Goal: Transaction & Acquisition: Purchase product/service

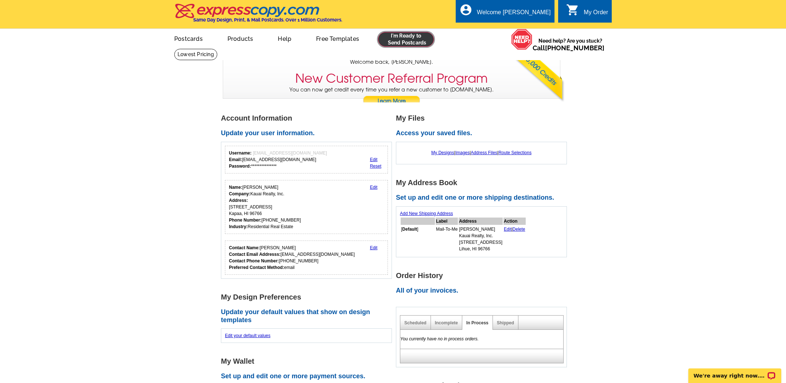
click at [398, 38] on link at bounding box center [406, 39] width 56 height 15
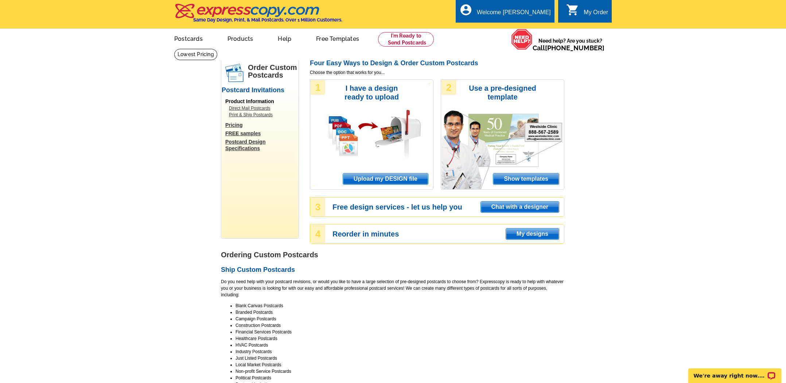
click at [396, 179] on span "Upload my DESIGN file" at bounding box center [385, 179] width 85 height 11
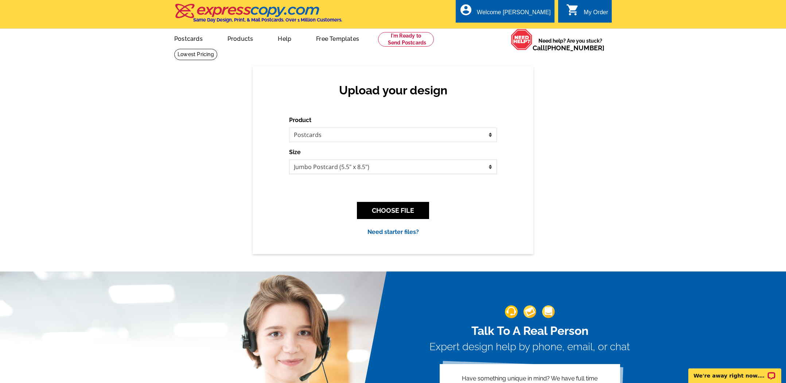
click at [395, 166] on select "Jumbo Postcard (5.5" x 8.5") Regular Postcard (4.25" x 5.6") Panoramic Postcard…" at bounding box center [393, 167] width 208 height 15
select select "1"
click at [289, 160] on select "Jumbo Postcard (5.5" x 8.5") Regular Postcard (4.25" x 5.6") Panoramic Postcard…" at bounding box center [393, 167] width 208 height 15
drag, startPoint x: 401, startPoint y: 208, endPoint x: 400, endPoint y: 198, distance: 10.6
click at [401, 208] on button "CHOOSE FILE" at bounding box center [393, 210] width 72 height 17
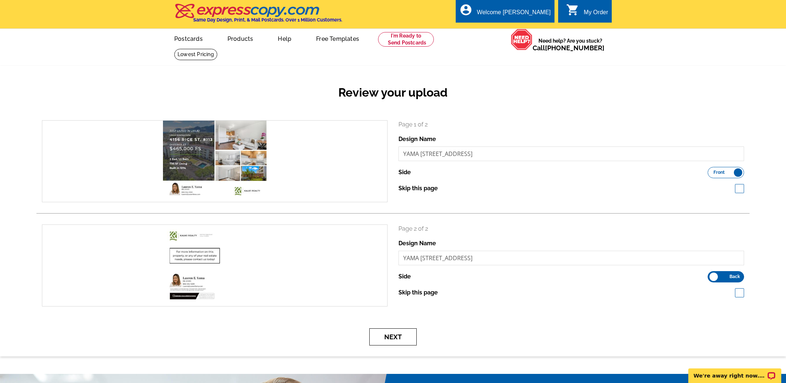
click at [399, 338] on button "Next" at bounding box center [392, 337] width 47 height 17
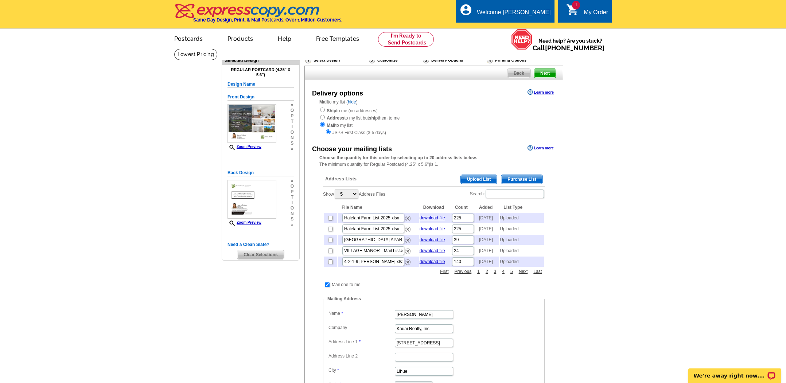
click at [486, 176] on span "Upload List" at bounding box center [479, 179] width 36 height 9
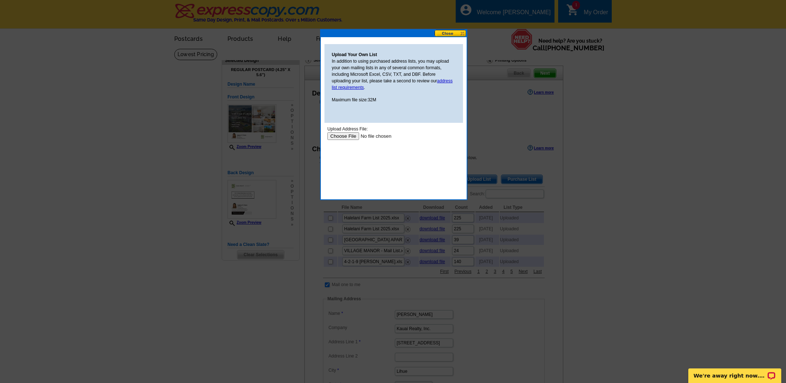
click at [346, 137] on input "file" at bounding box center [373, 136] width 92 height 8
drag, startPoint x: 222, startPoint y: 286, endPoint x: 287, endPoint y: 251, distance: 73.7
click at [222, 286] on div at bounding box center [393, 191] width 786 height 383
click at [340, 137] on input "file" at bounding box center [373, 136] width 92 height 8
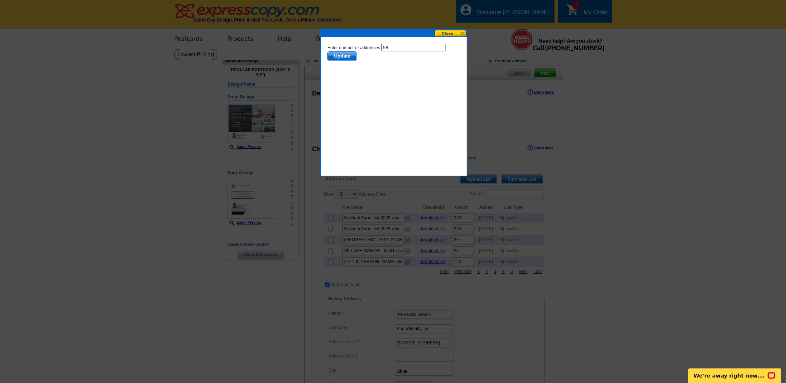
click at [338, 58] on span "Update" at bounding box center [342, 56] width 29 height 9
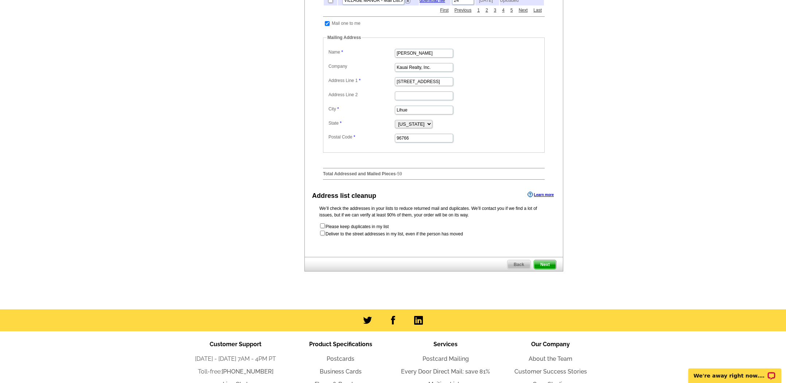
scroll to position [263, 0]
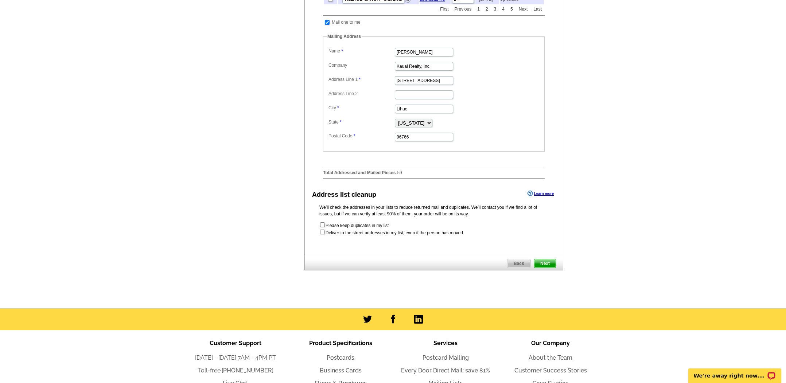
click at [545, 268] on span "Next" at bounding box center [545, 263] width 22 height 9
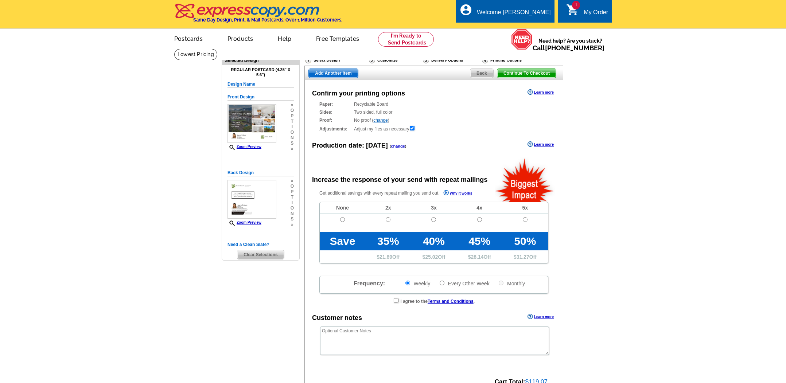
radio input "false"
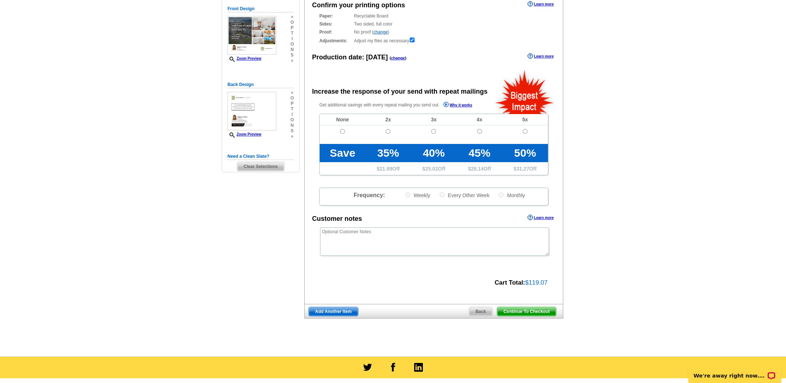
scroll to position [90, 0]
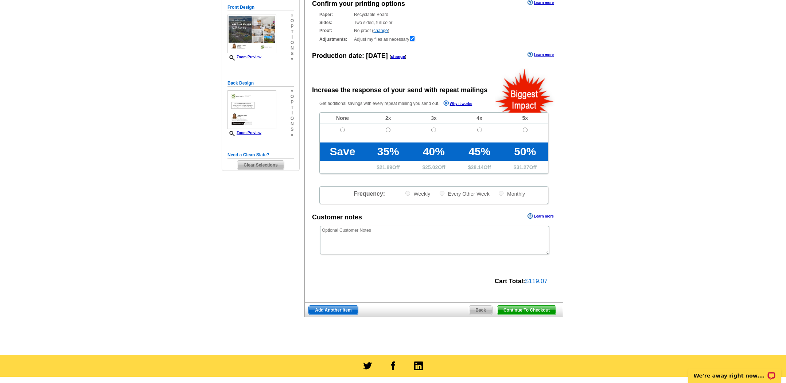
click at [531, 311] on span "Continue To Checkout" at bounding box center [526, 310] width 59 height 9
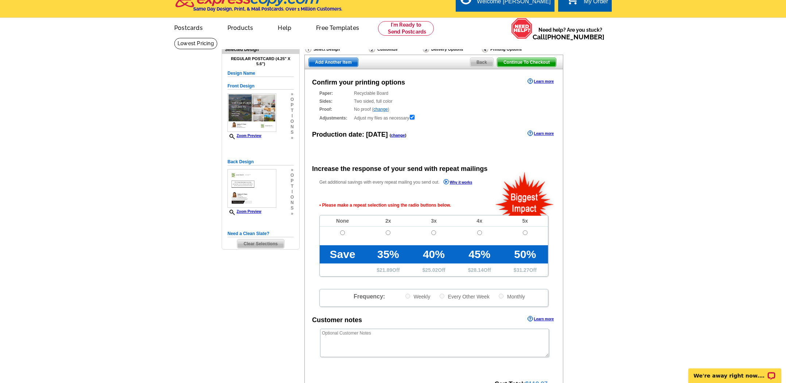
scroll to position [0, 0]
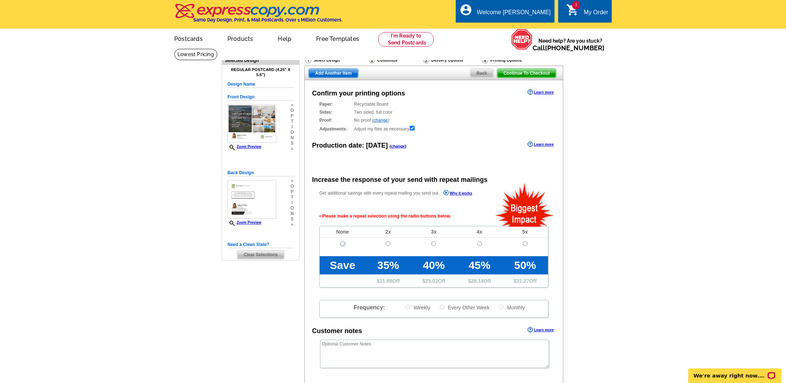
drag, startPoint x: 342, startPoint y: 244, endPoint x: 349, endPoint y: 245, distance: 7.4
click at [342, 244] on input "radio" at bounding box center [342, 243] width 5 height 5
radio input "true"
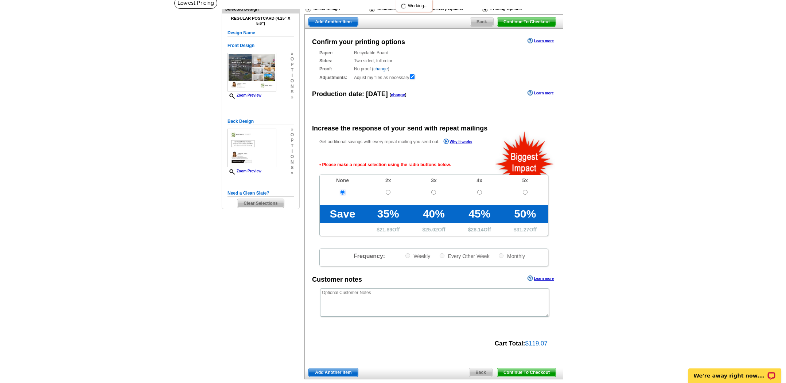
scroll to position [121, 0]
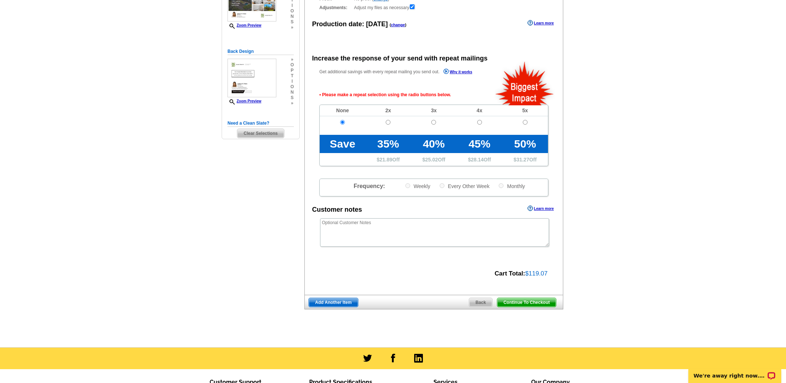
drag, startPoint x: 533, startPoint y: 302, endPoint x: 549, endPoint y: 261, distance: 44.4
click at [533, 302] on span "Continue To Checkout" at bounding box center [526, 302] width 59 height 9
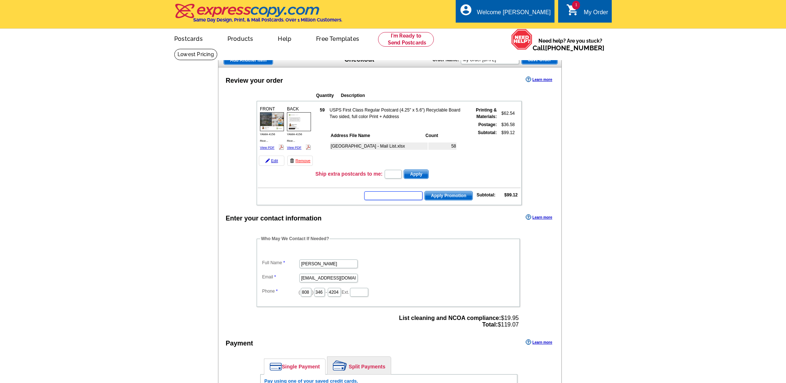
click at [391, 197] on input "text" at bounding box center [393, 195] width 58 height 9
type input "GROW1025"
click at [461, 197] on span "Apply Promotion" at bounding box center [449, 195] width 48 height 9
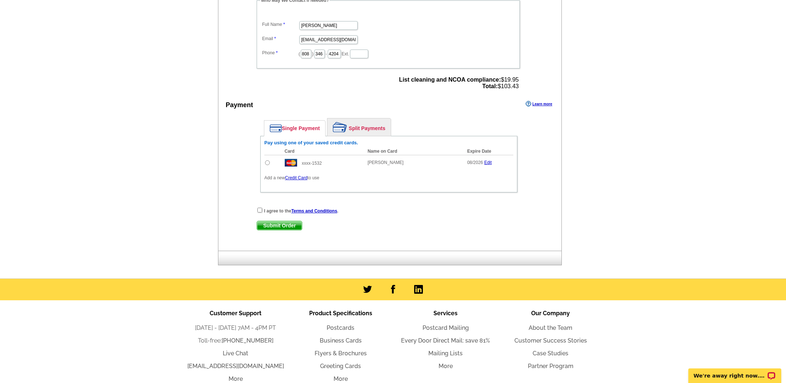
scroll to position [263, 0]
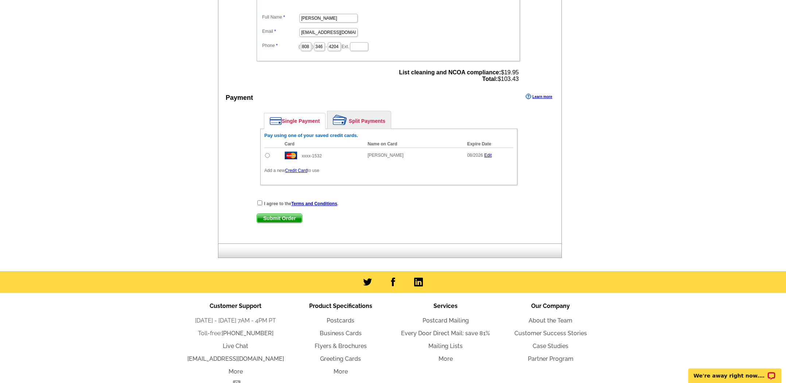
click at [266, 156] on input "radio" at bounding box center [267, 155] width 5 height 5
radio input "true"
click at [258, 203] on input "checkbox" at bounding box center [259, 203] width 5 height 5
checkbox input "true"
click at [280, 217] on span "Submit Order" at bounding box center [279, 218] width 45 height 9
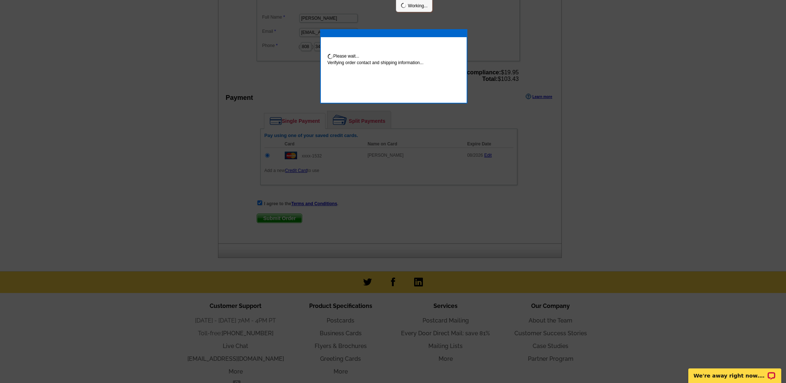
scroll to position [260, 0]
